Goal: Information Seeking & Learning: Learn about a topic

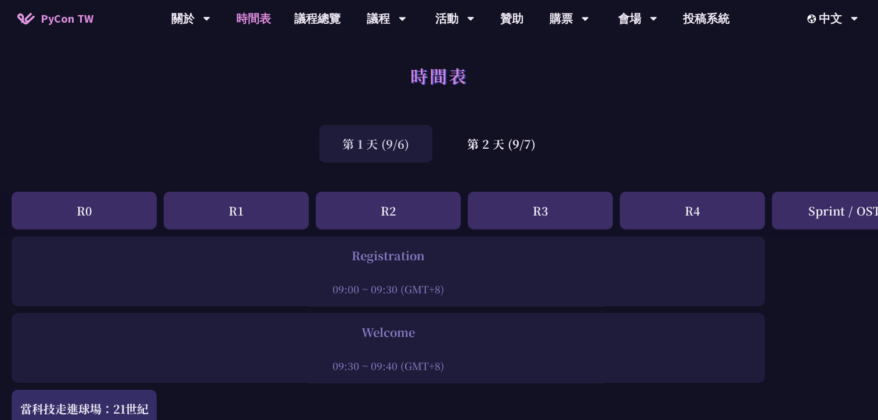
click at [640, 135] on div "第 1 天 (9/6) 第 2 天 (9/7)" at bounding box center [439, 143] width 878 height 49
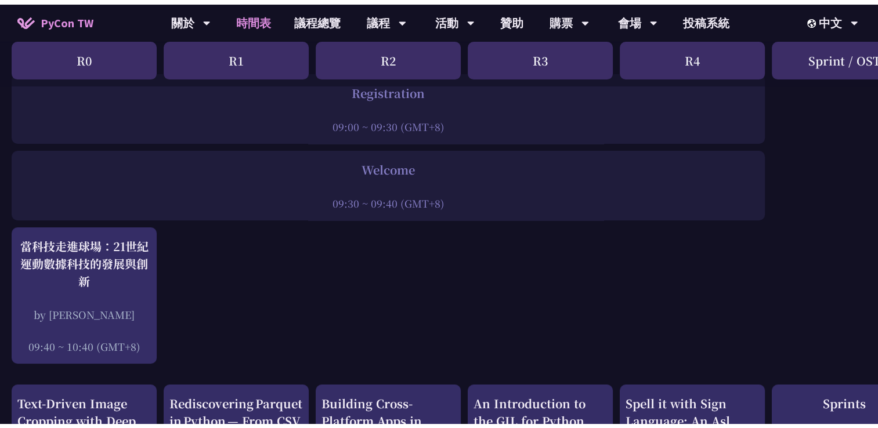
scroll to position [178, 0]
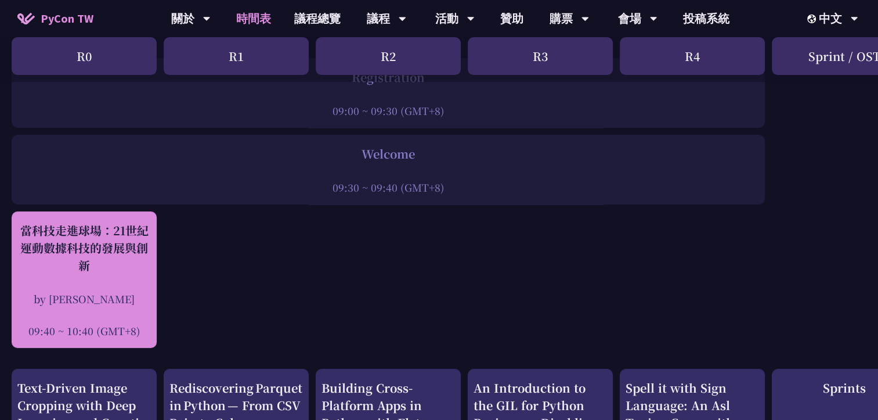
click at [124, 245] on div "當科技走進球場：21世紀運動數據科技的發展與創新" at bounding box center [83, 248] width 133 height 52
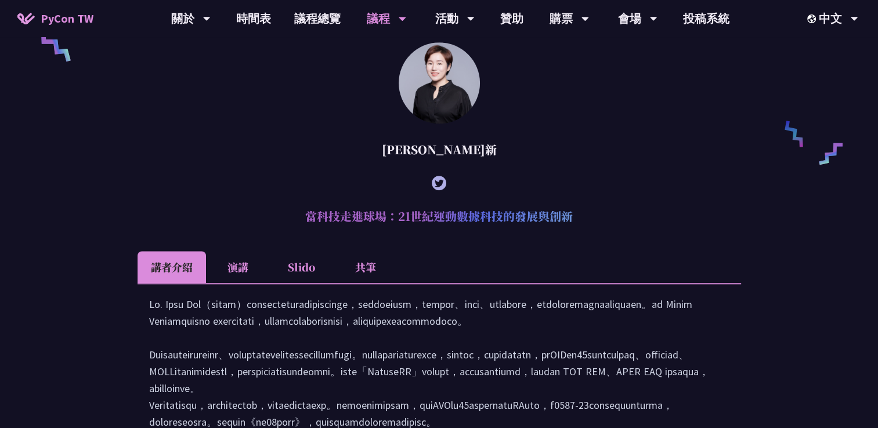
scroll to position [861, 0]
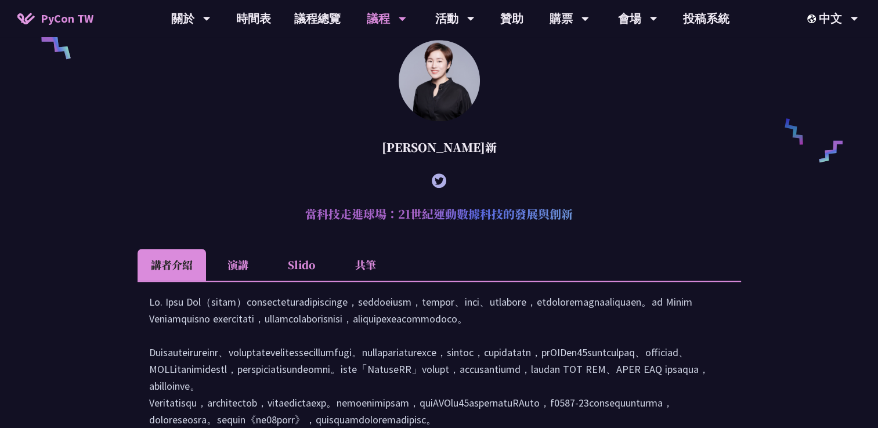
click at [238, 280] on li "演講" at bounding box center [238, 265] width 64 height 32
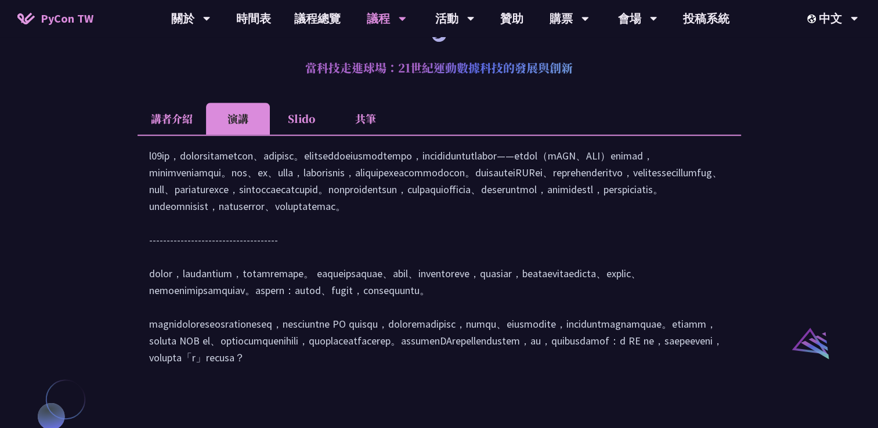
scroll to position [1028, 0]
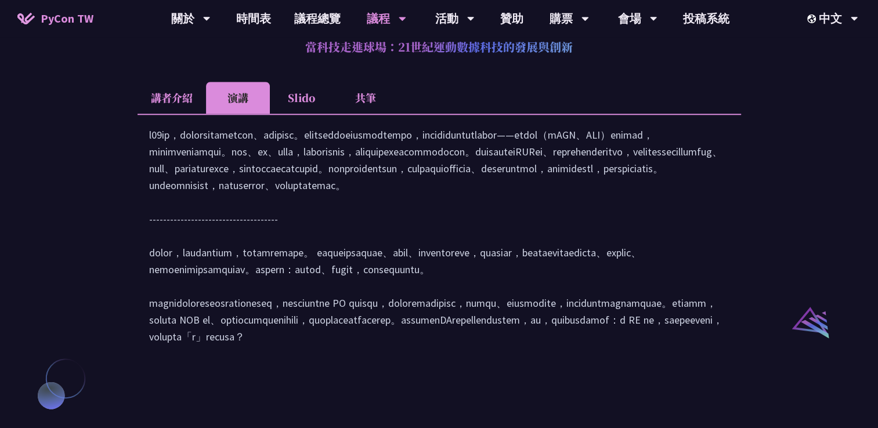
click at [315, 112] on li "Slido" at bounding box center [302, 98] width 64 height 32
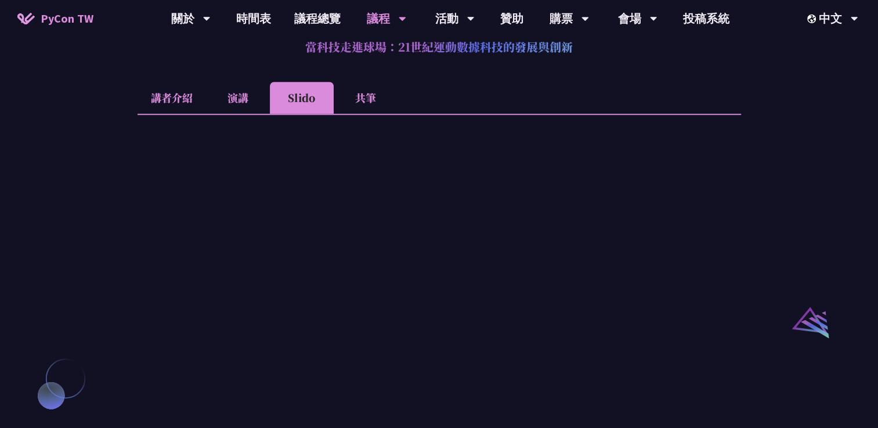
click at [241, 114] on li "演講" at bounding box center [238, 98] width 64 height 32
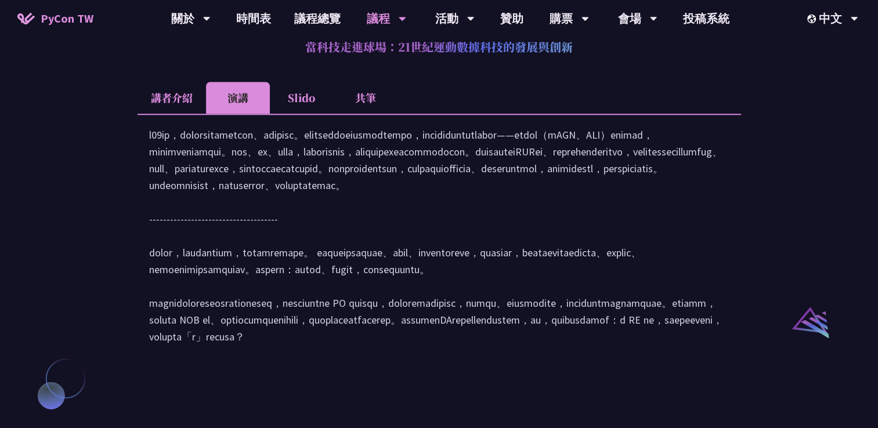
click at [167, 257] on div at bounding box center [439, 242] width 580 height 230
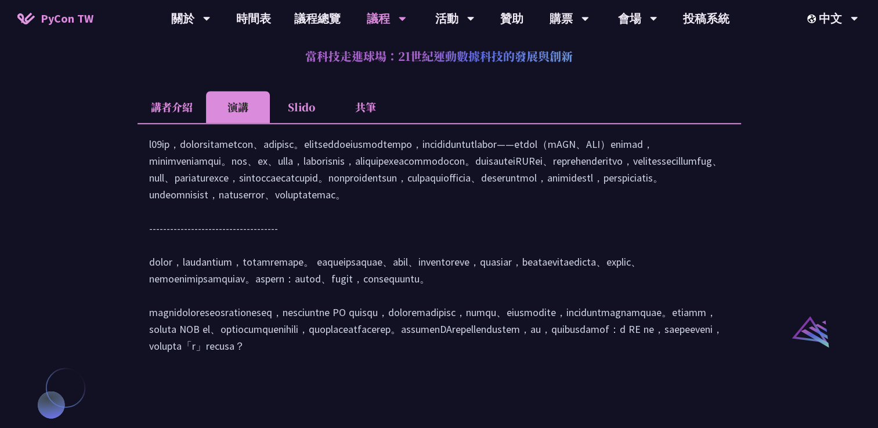
scroll to position [1017, 0]
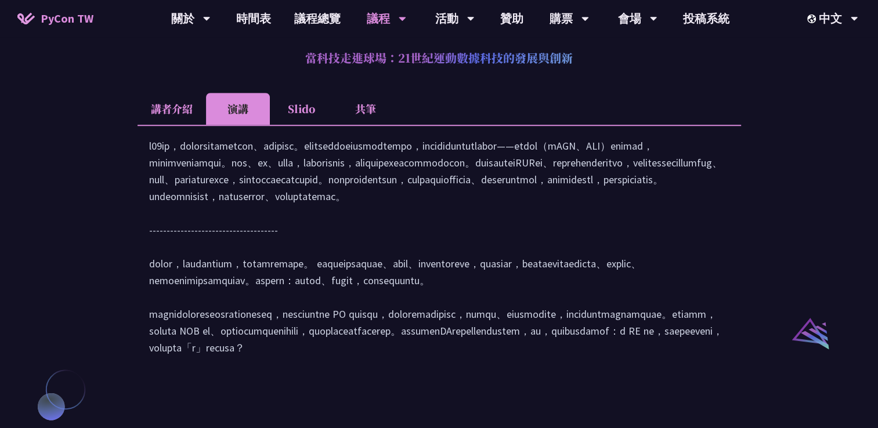
drag, startPoint x: 121, startPoint y: 0, endPoint x: 91, endPoint y: 80, distance: 85.2
click at [91, 80] on div "[PERSON_NAME] (tiangolo) Behind the scenes of FastAPI and friends for developer…" at bounding box center [439, 126] width 878 height 1636
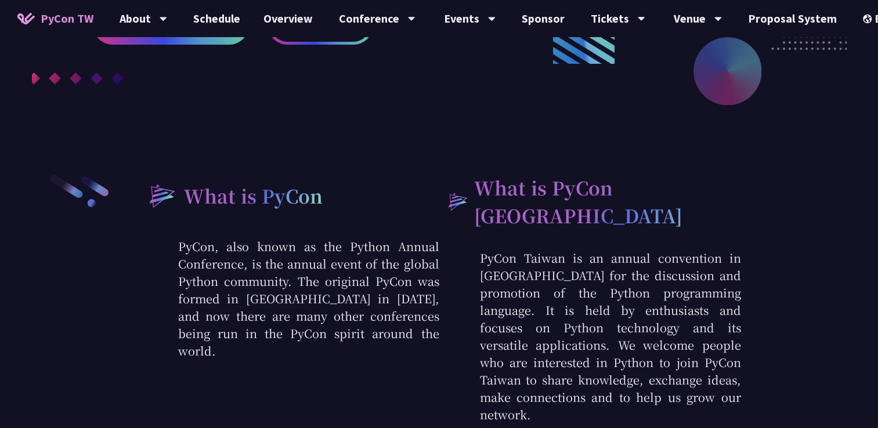
scroll to position [320, 0]
